Goal: Transaction & Acquisition: Book appointment/travel/reservation

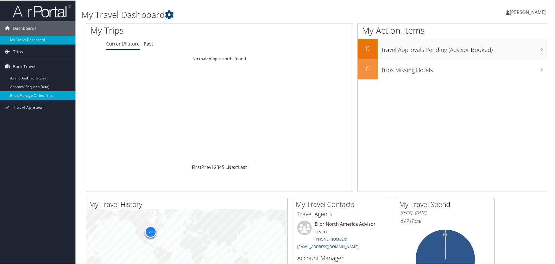
click at [30, 92] on link "Book/Manage Online Trips" at bounding box center [37, 95] width 75 height 9
